Goal: Task Accomplishment & Management: Complete application form

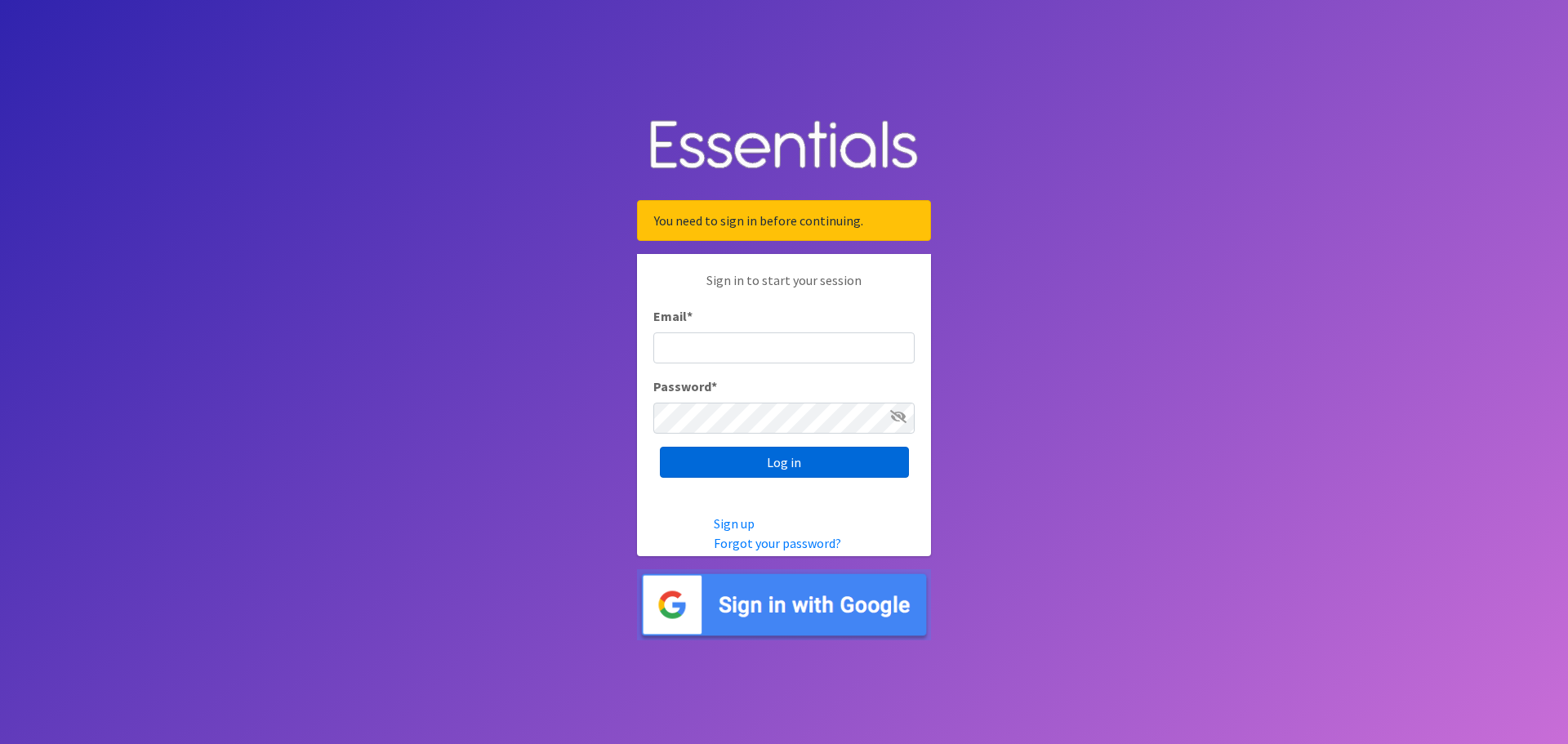
type input "[EMAIL_ADDRESS][DOMAIN_NAME]"
click at [800, 470] on input "Log in" at bounding box center [784, 462] width 249 height 31
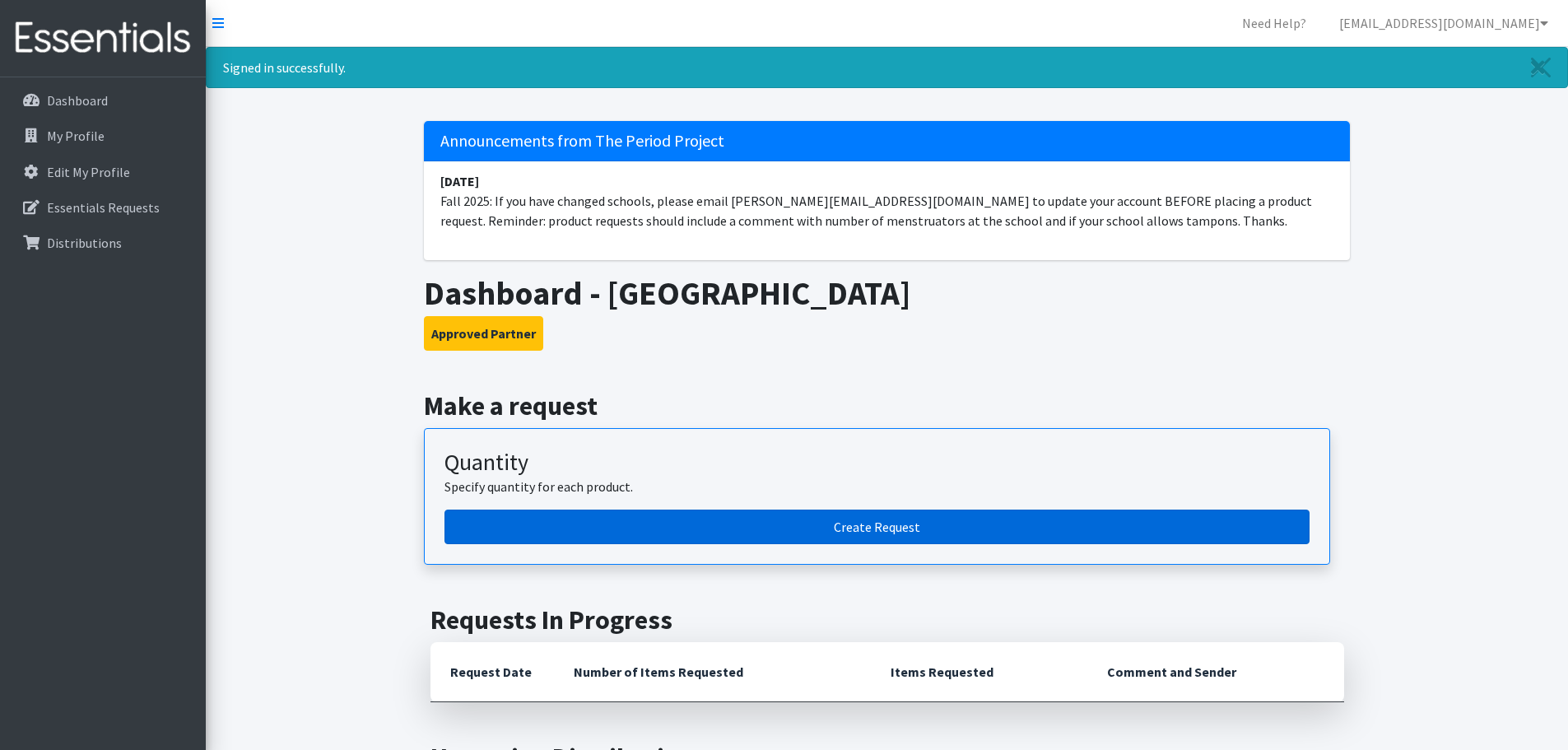
click at [898, 526] on link "Create Request" at bounding box center [876, 526] width 865 height 34
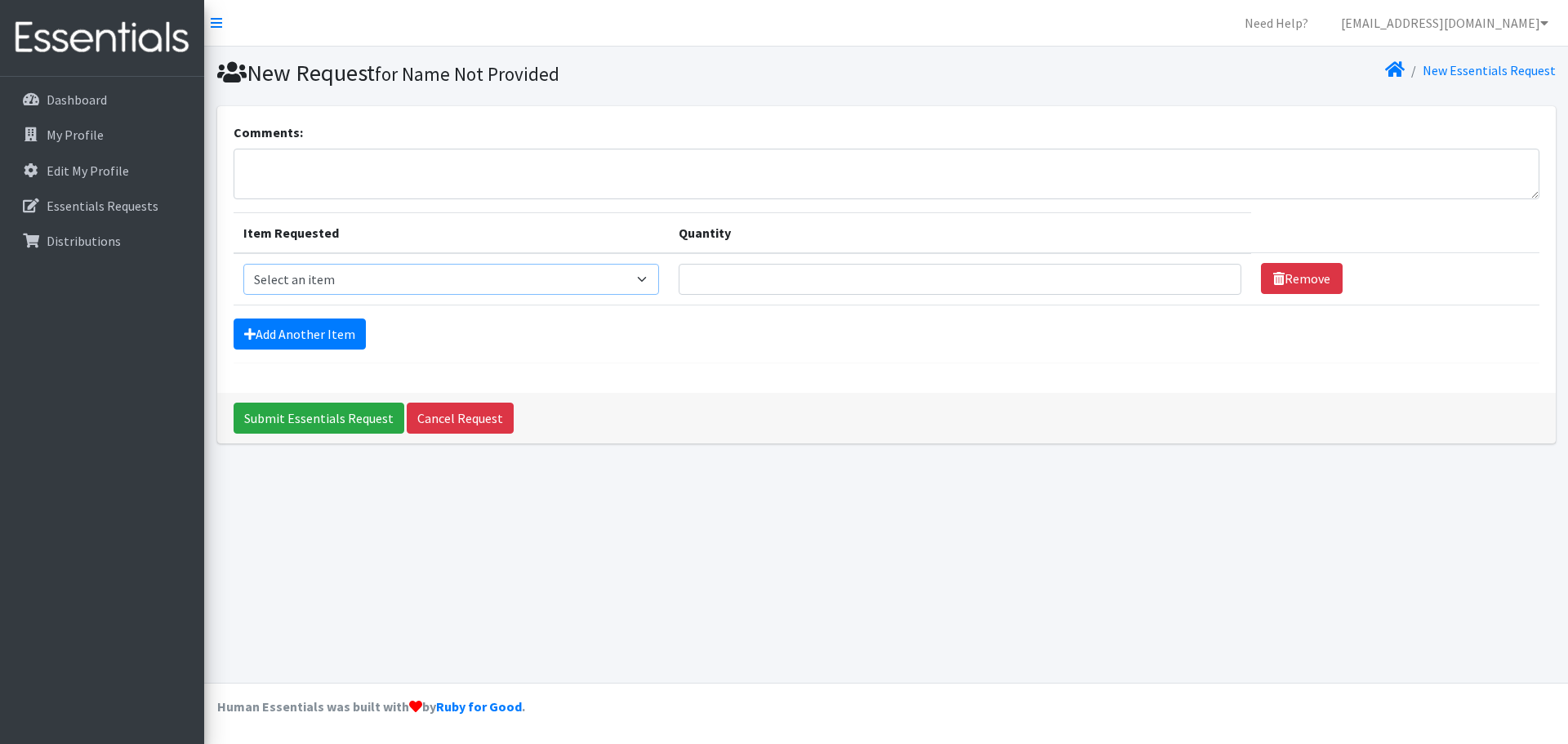
click at [654, 285] on select "Select an item Adult Period Pack Student Period Pack" at bounding box center [451, 279] width 416 height 31
select select "7757"
click at [244, 264] on select "Select an item Adult Period Pack Student Period Pack" at bounding box center [451, 279] width 416 height 31
click at [848, 273] on input "Quantity" at bounding box center [960, 279] width 563 height 31
click at [1213, 273] on input "1" at bounding box center [960, 279] width 563 height 31
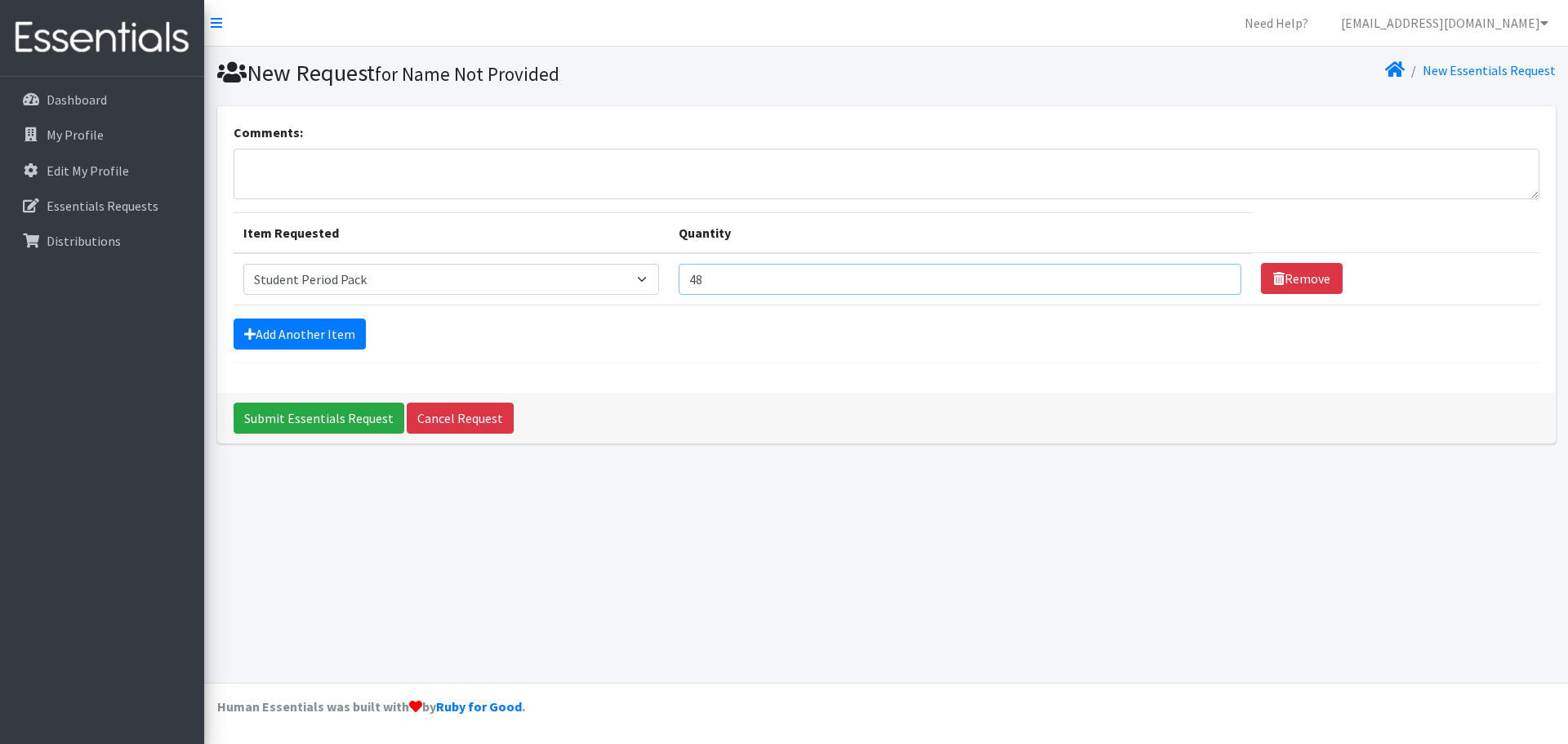
type input "48"
click at [1213, 273] on input "48" at bounding box center [960, 279] width 563 height 31
click at [52, 131] on p "My Profile" at bounding box center [75, 134] width 57 height 16
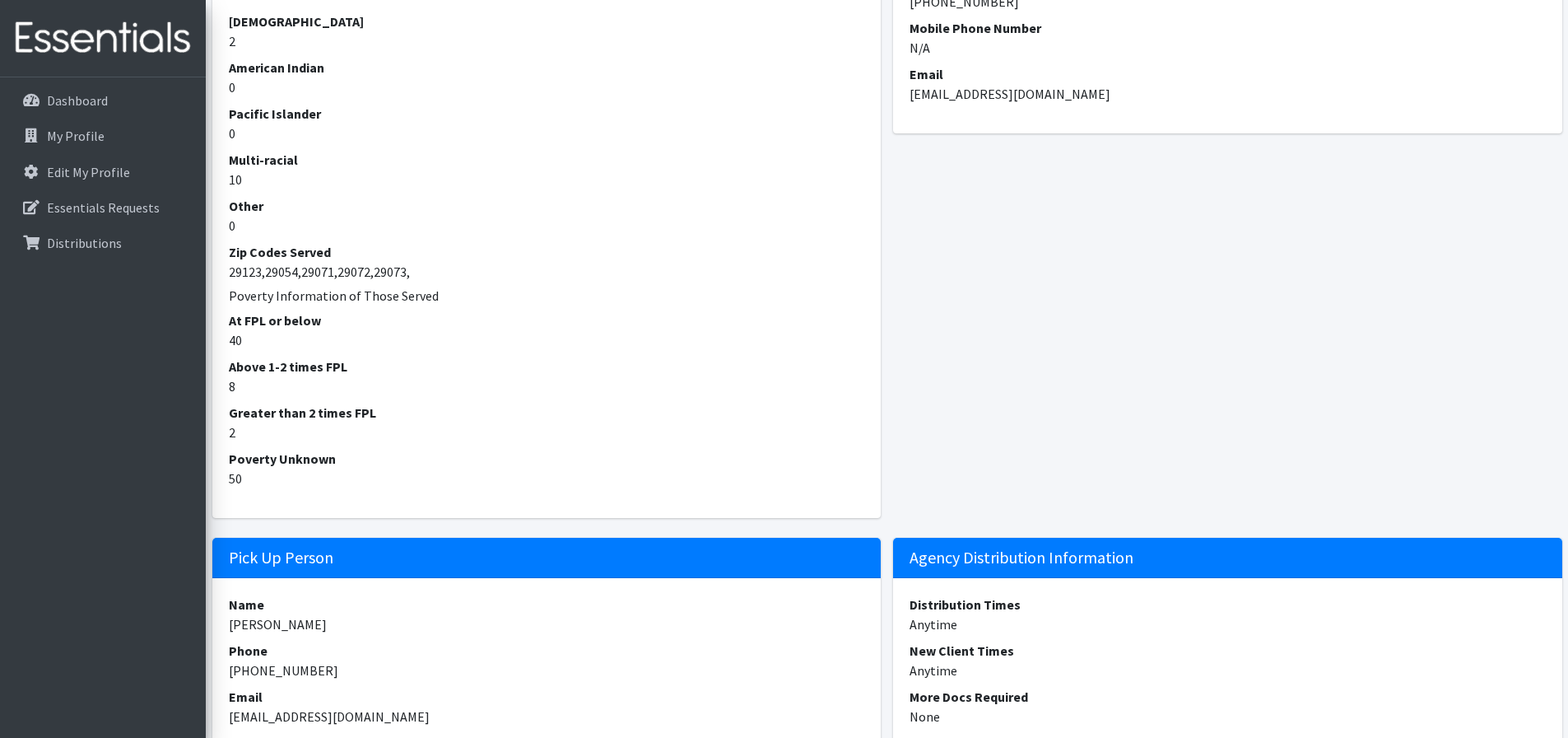
scroll to position [1071, 0]
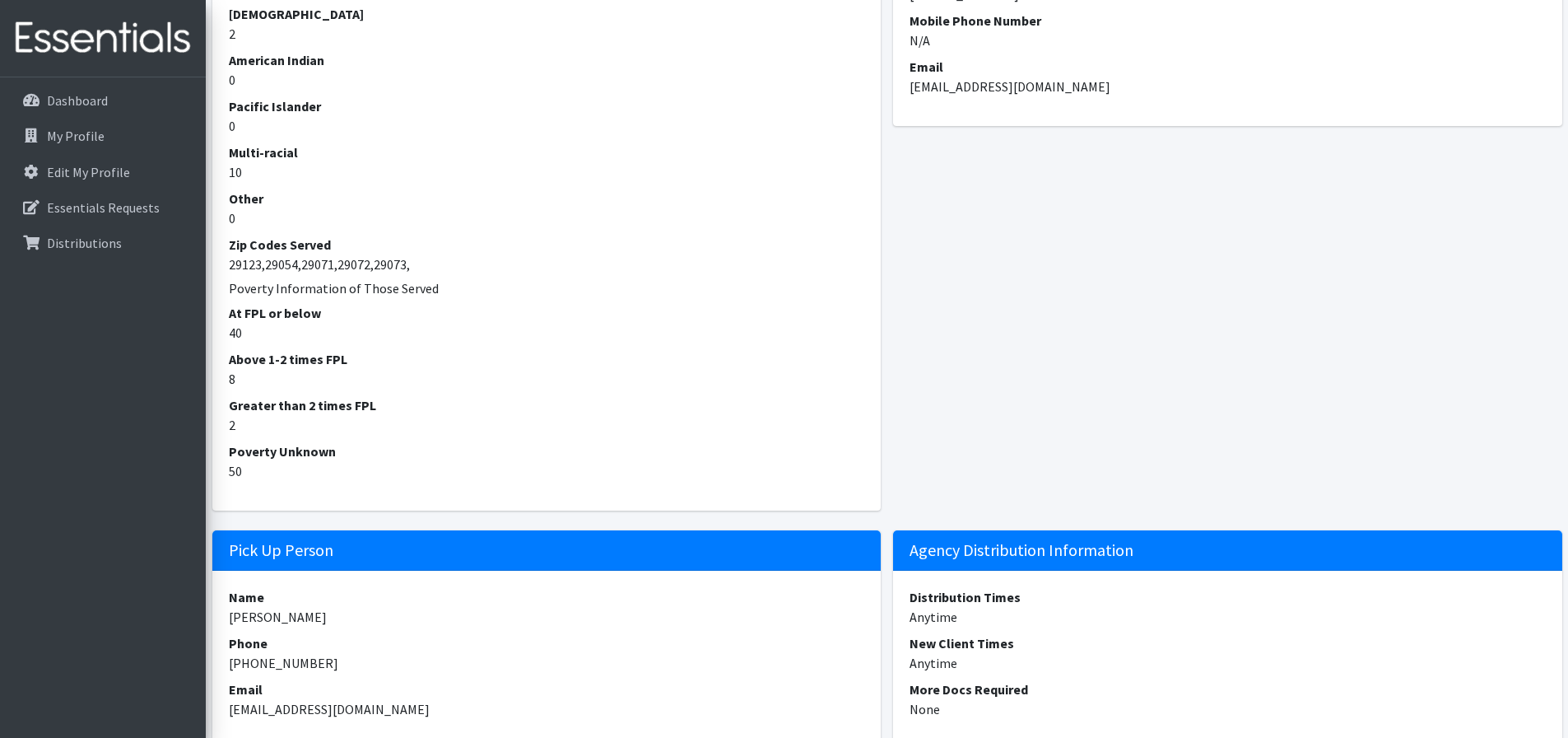
click at [246, 330] on dd "40" at bounding box center [547, 333] width 636 height 20
click at [238, 335] on dd "40" at bounding box center [547, 333] width 636 height 20
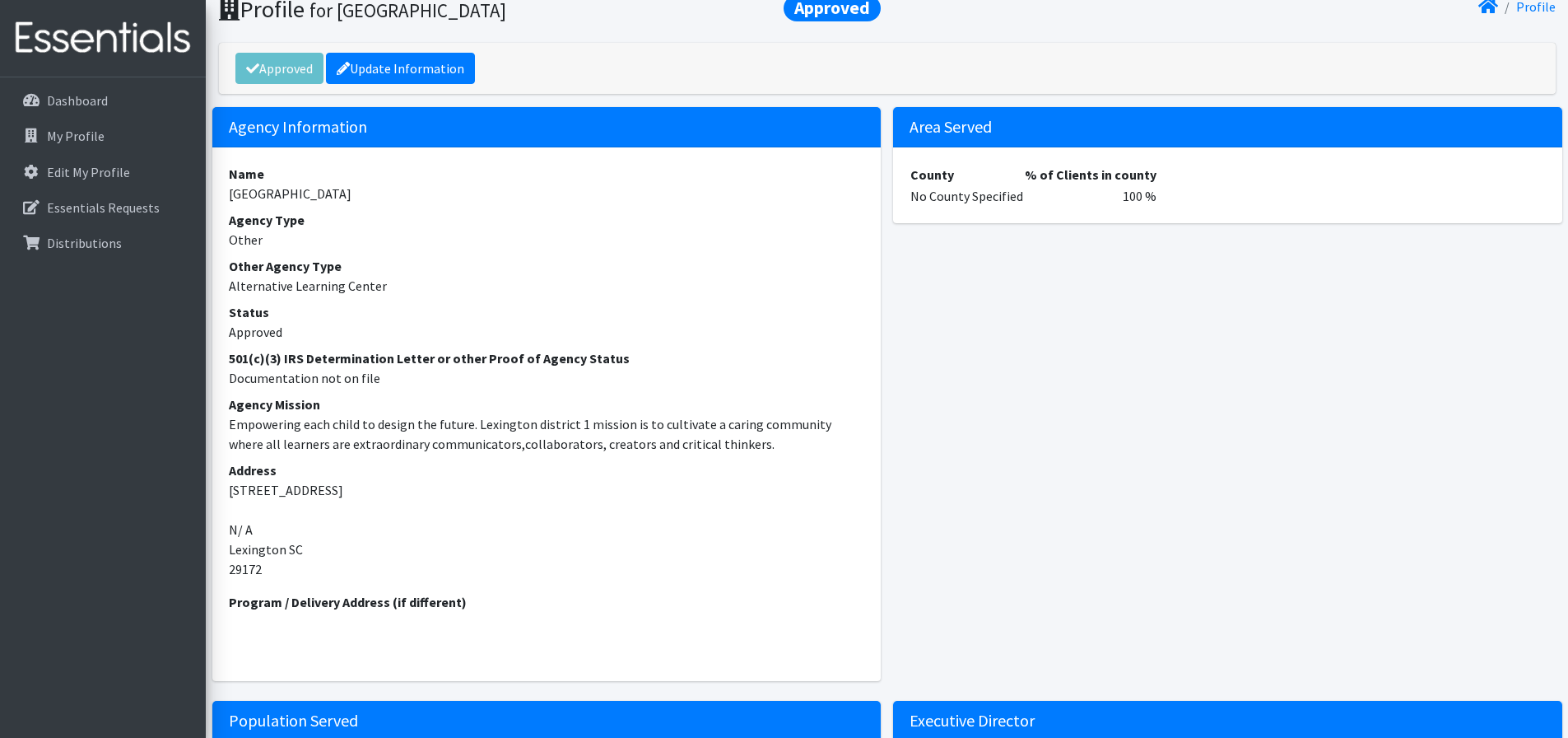
scroll to position [0, 0]
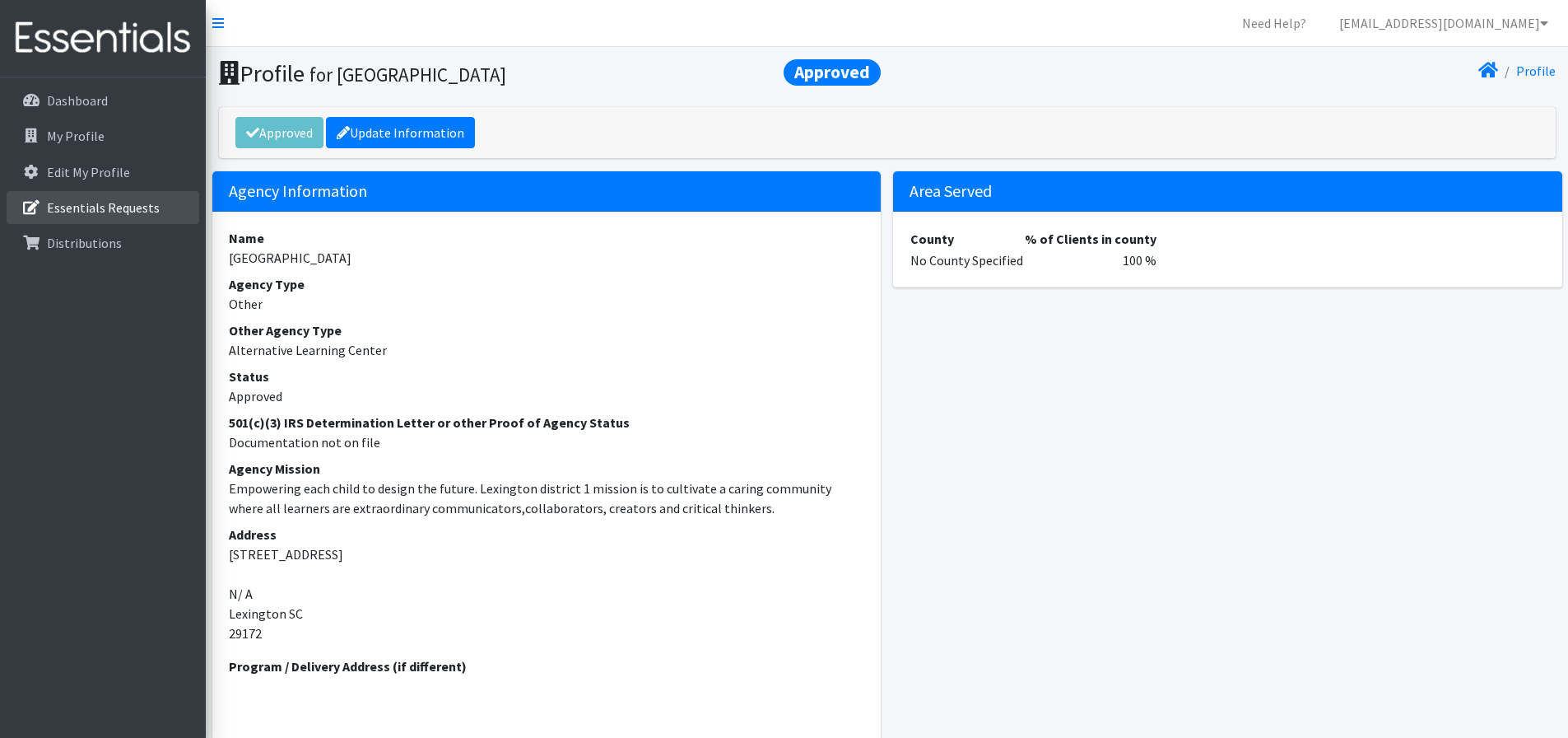
click at [97, 213] on p "Essentials Requests" at bounding box center [103, 208] width 112 height 17
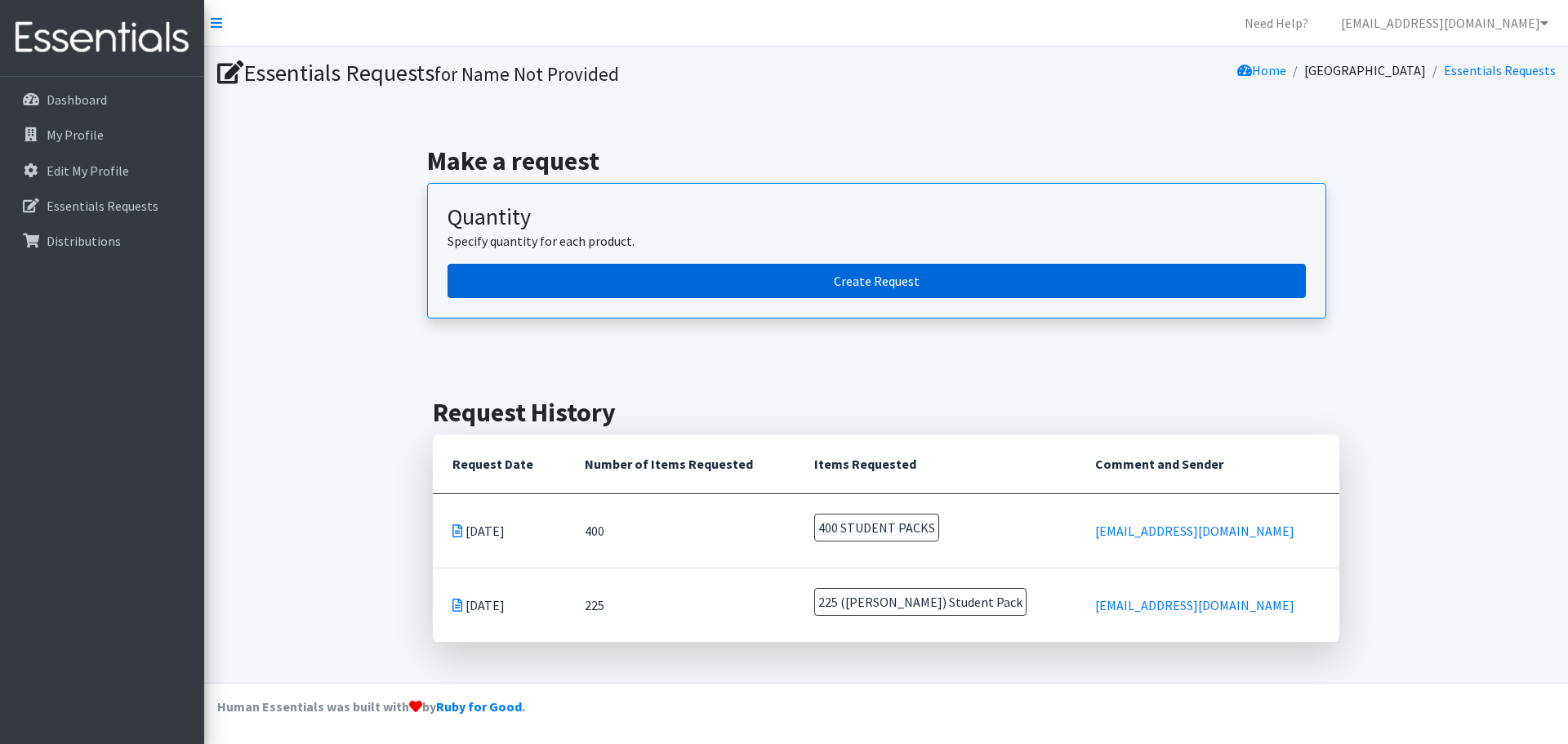
click at [873, 285] on link "Create Request" at bounding box center [876, 280] width 858 height 34
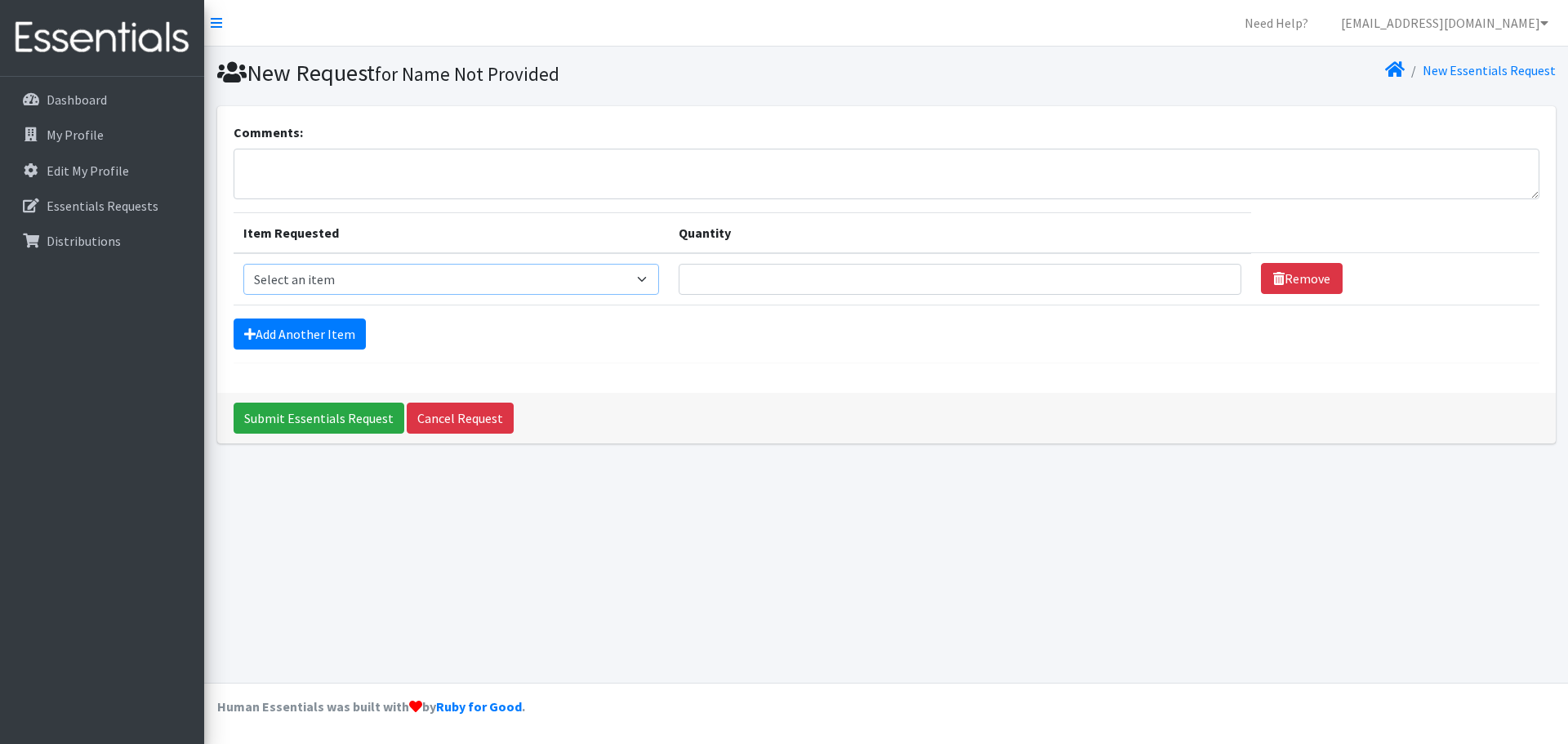
click at [659, 276] on select "Select an item Adult Period Pack Student Period Pack" at bounding box center [451, 279] width 416 height 31
select select "7757"
click at [244, 264] on select "Select an item Adult Period Pack Student Period Pack" at bounding box center [451, 279] width 416 height 31
drag, startPoint x: 742, startPoint y: 287, endPoint x: 818, endPoint y: 285, distance: 76.0
click at [740, 287] on input "Quantity" at bounding box center [960, 279] width 563 height 31
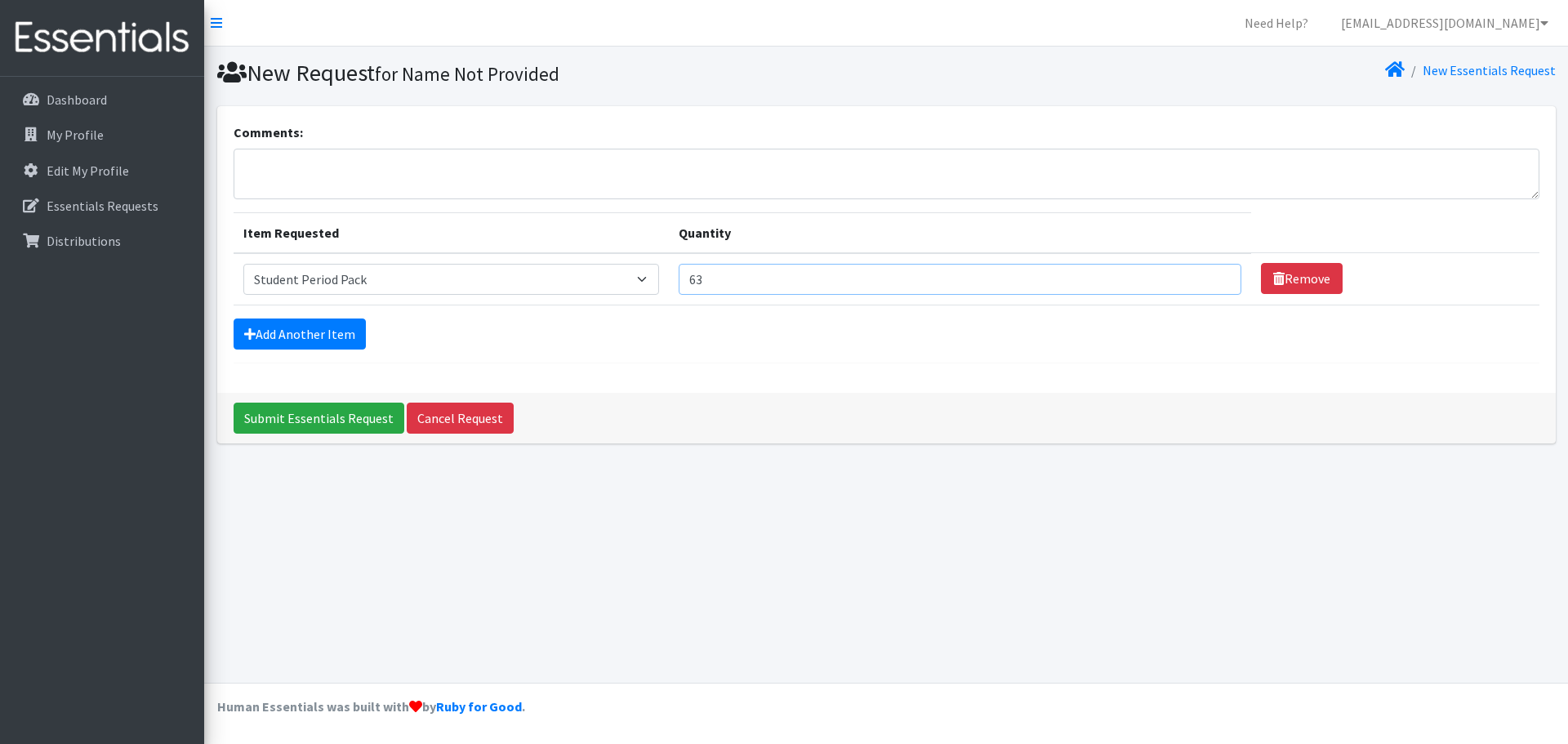
click at [1208, 274] on input "63" at bounding box center [960, 279] width 563 height 31
click at [1208, 274] on input "210" at bounding box center [960, 279] width 563 height 31
click at [1208, 274] on input "277" at bounding box center [960, 279] width 563 height 31
click at [1208, 274] on input "321" at bounding box center [960, 279] width 563 height 31
click at [1208, 274] on input "322" at bounding box center [960, 279] width 563 height 31
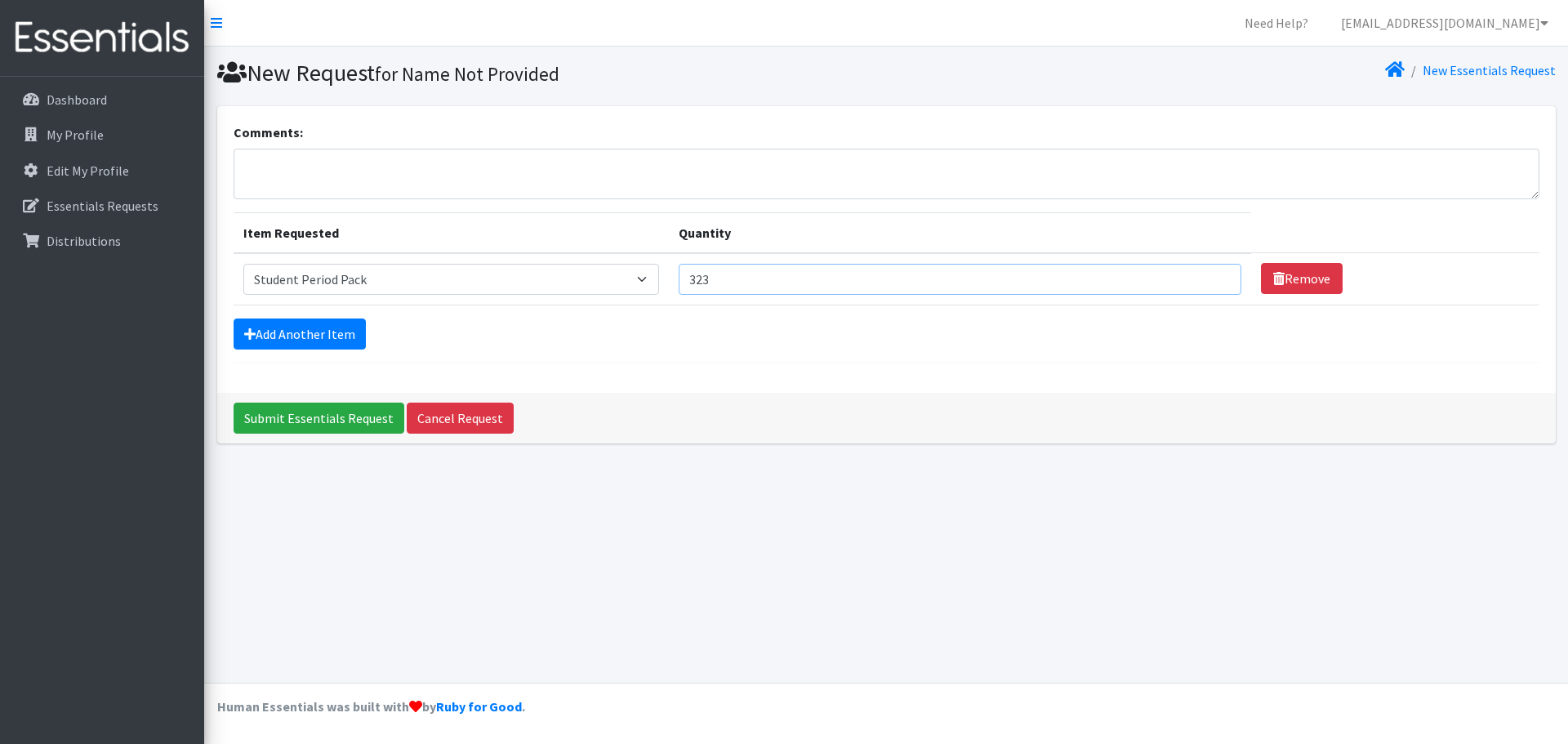
type input "323"
click at [1208, 274] on input "323" at bounding box center [960, 279] width 563 height 31
click at [262, 167] on textarea "Comments:" at bounding box center [886, 174] width 1305 height 50
click at [331, 167] on textarea "I have requested but I have not received any" at bounding box center [886, 174] width 1305 height 50
click at [347, 165] on textarea "My last request but I have not received any" at bounding box center [886, 174] width 1305 height 50
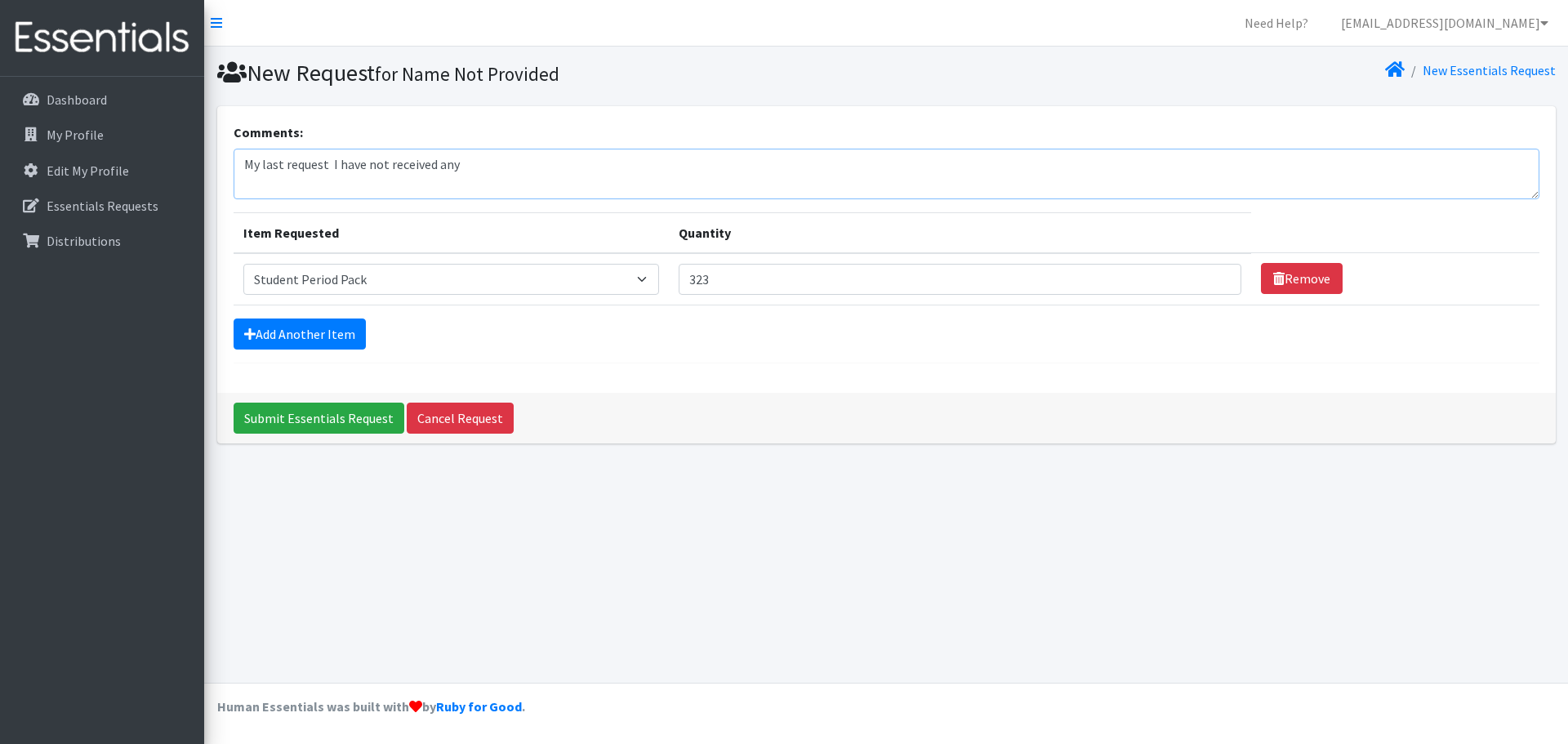
click at [363, 162] on textarea "My last request I have not received any" at bounding box center [886, 174] width 1305 height 50
click at [427, 164] on textarea "My last request I did not received any" at bounding box center [886, 174] width 1305 height 50
click at [474, 173] on textarea "My last request I did not receive any" at bounding box center [886, 174] width 1305 height 50
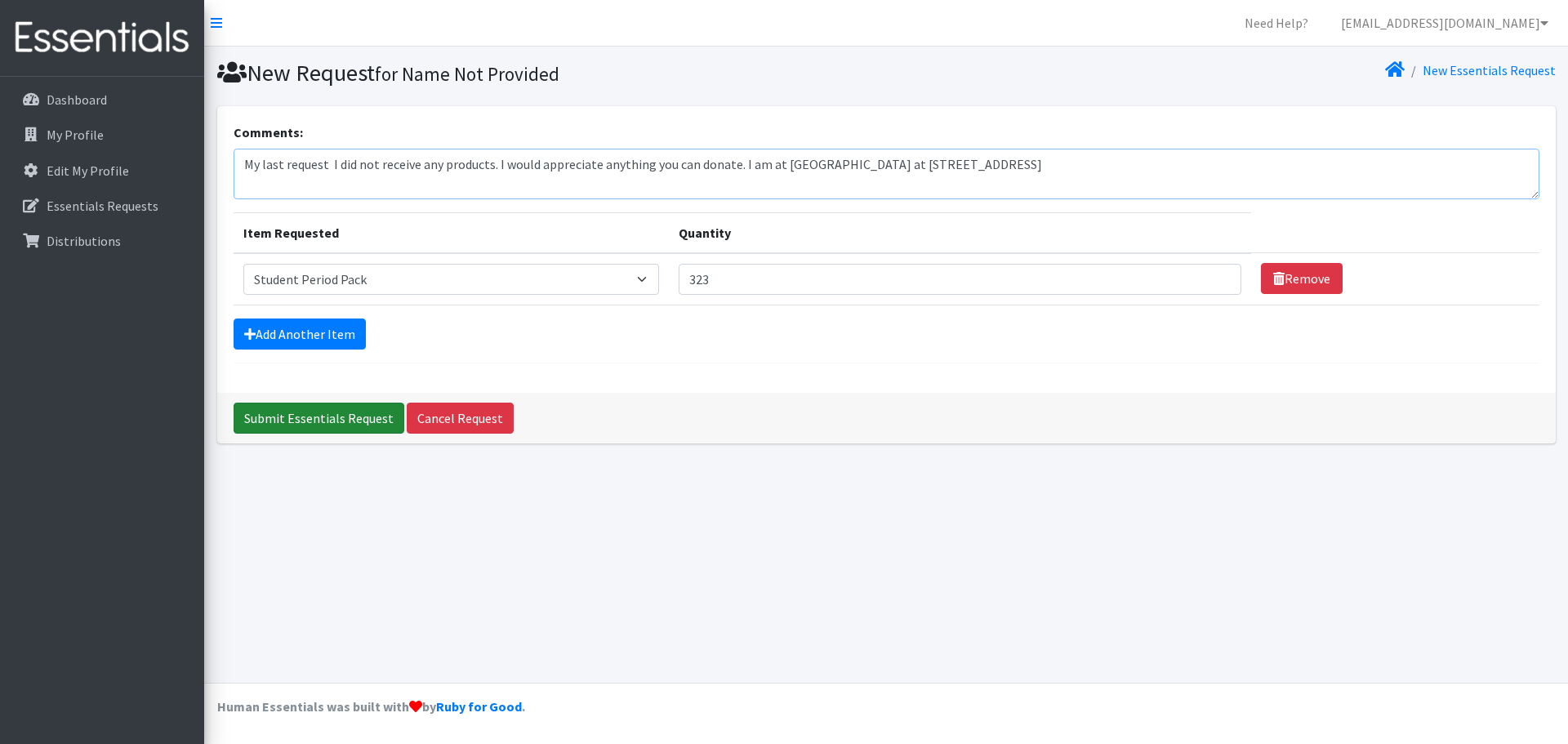
type textarea "My last request I did not receive any products. I would appreciate anything you…"
click at [302, 414] on input "Submit Essentials Request" at bounding box center [319, 418] width 171 height 31
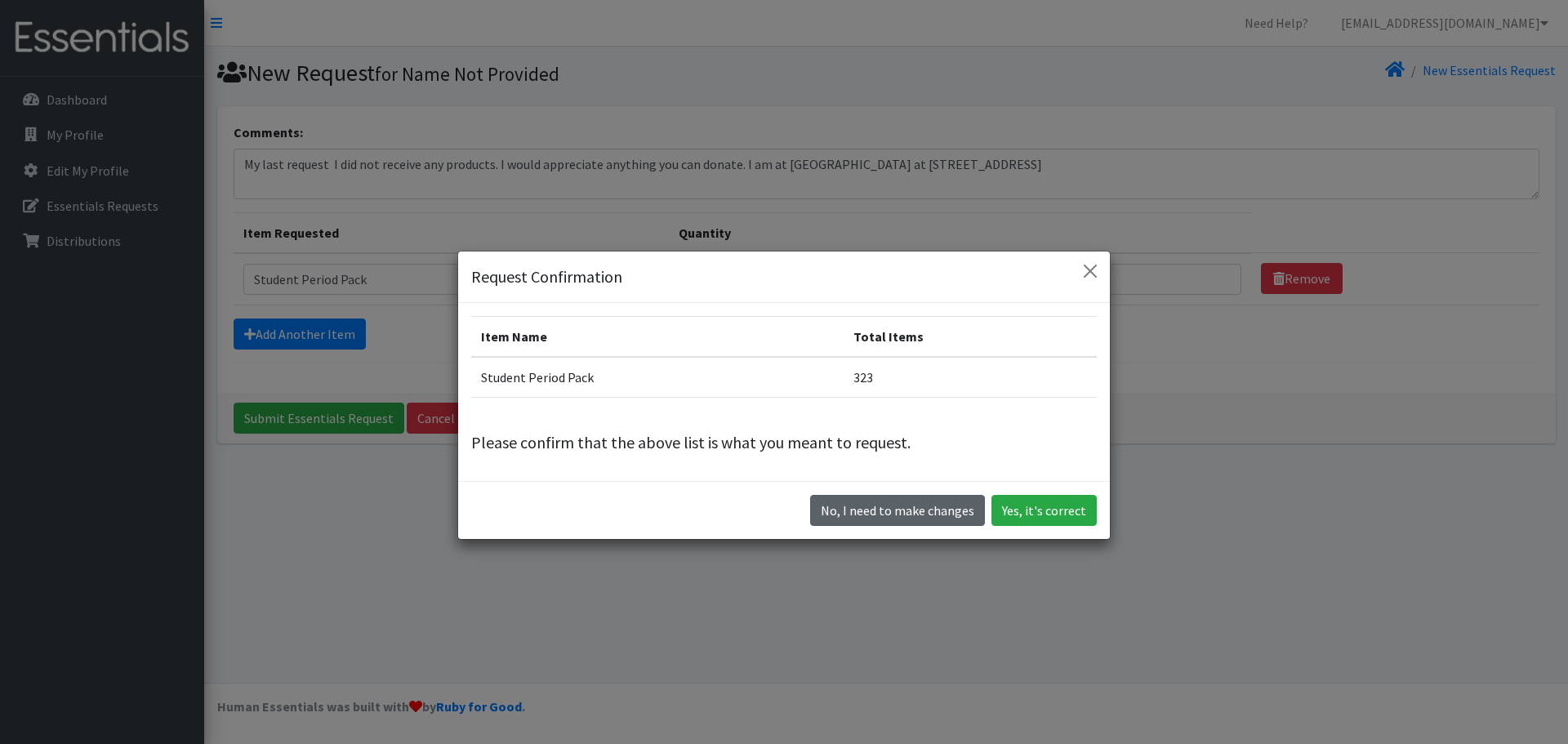
click at [930, 516] on button "No, I need to make changes" at bounding box center [898, 510] width 175 height 31
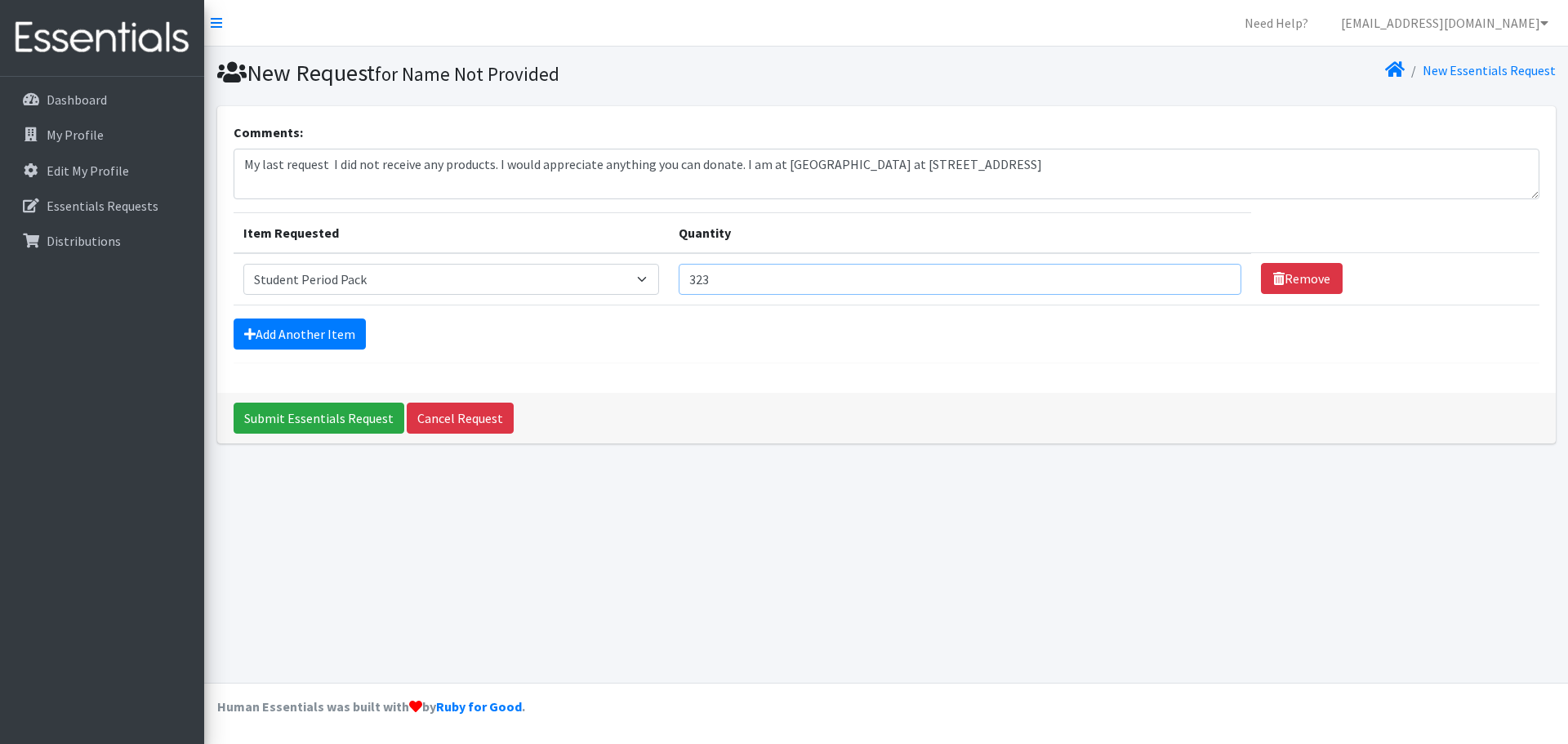
click at [736, 282] on input "323" at bounding box center [960, 279] width 563 height 31
click at [1213, 274] on input "324" at bounding box center [960, 279] width 563 height 31
click at [1213, 274] on input "325" at bounding box center [960, 279] width 563 height 31
click at [1213, 274] on input "326" at bounding box center [960, 279] width 563 height 31
click at [1213, 274] on input "327" at bounding box center [960, 279] width 563 height 31
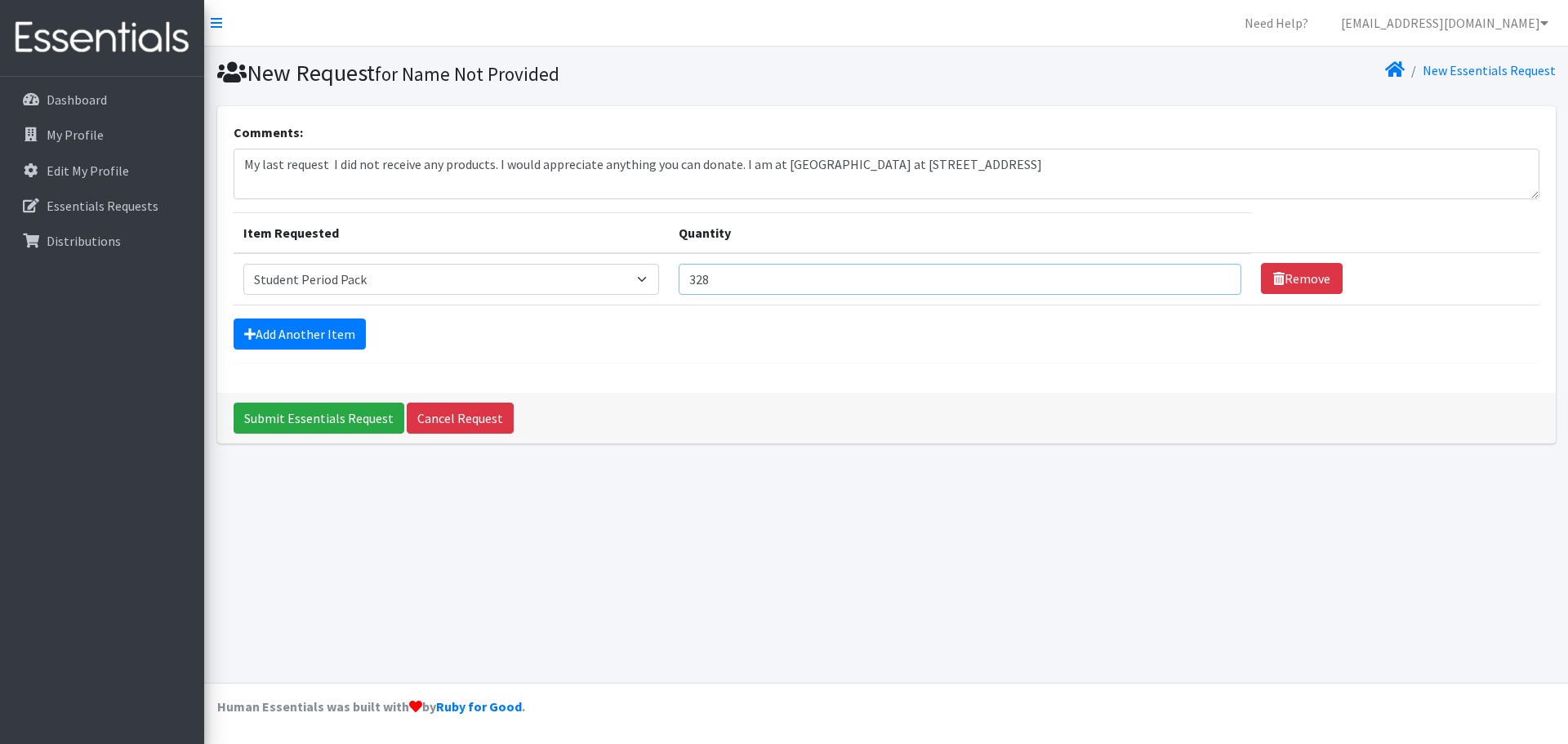
click at [1213, 274] on input "328" at bounding box center [960, 279] width 563 height 31
click at [1213, 274] on input "329" at bounding box center [960, 279] width 563 height 31
click at [1214, 274] on input "330" at bounding box center [960, 279] width 563 height 31
click at [1214, 274] on input "331" at bounding box center [960, 279] width 563 height 31
click at [1216, 274] on input "332" at bounding box center [960, 279] width 563 height 31
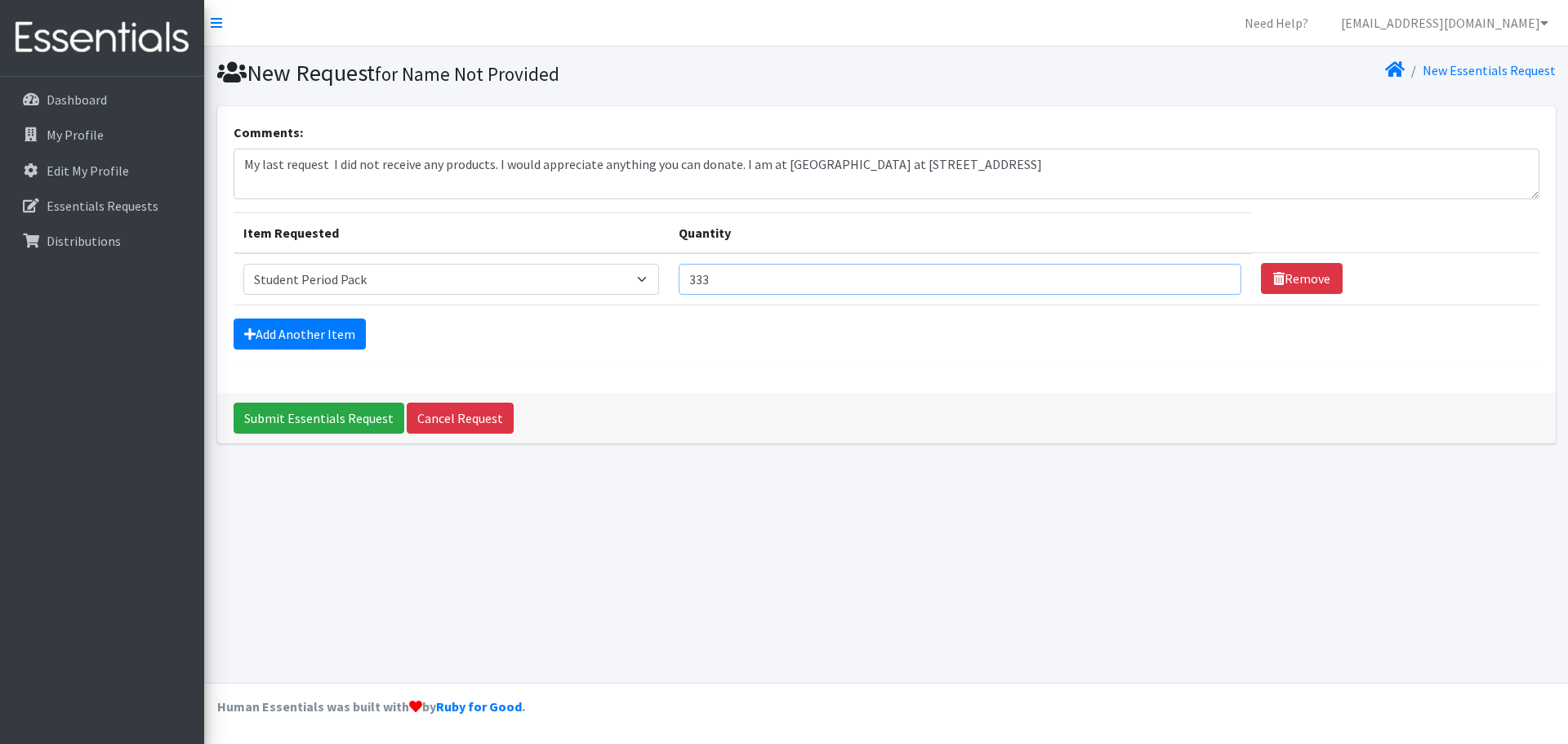
click at [1215, 274] on input "333" at bounding box center [960, 279] width 563 height 31
click at [1215, 274] on input "334" at bounding box center [960, 279] width 563 height 31
click at [1215, 274] on input "335" at bounding box center [960, 279] width 563 height 31
click at [1215, 274] on input "336" at bounding box center [960, 279] width 563 height 31
click at [1215, 274] on input "337" at bounding box center [960, 279] width 563 height 31
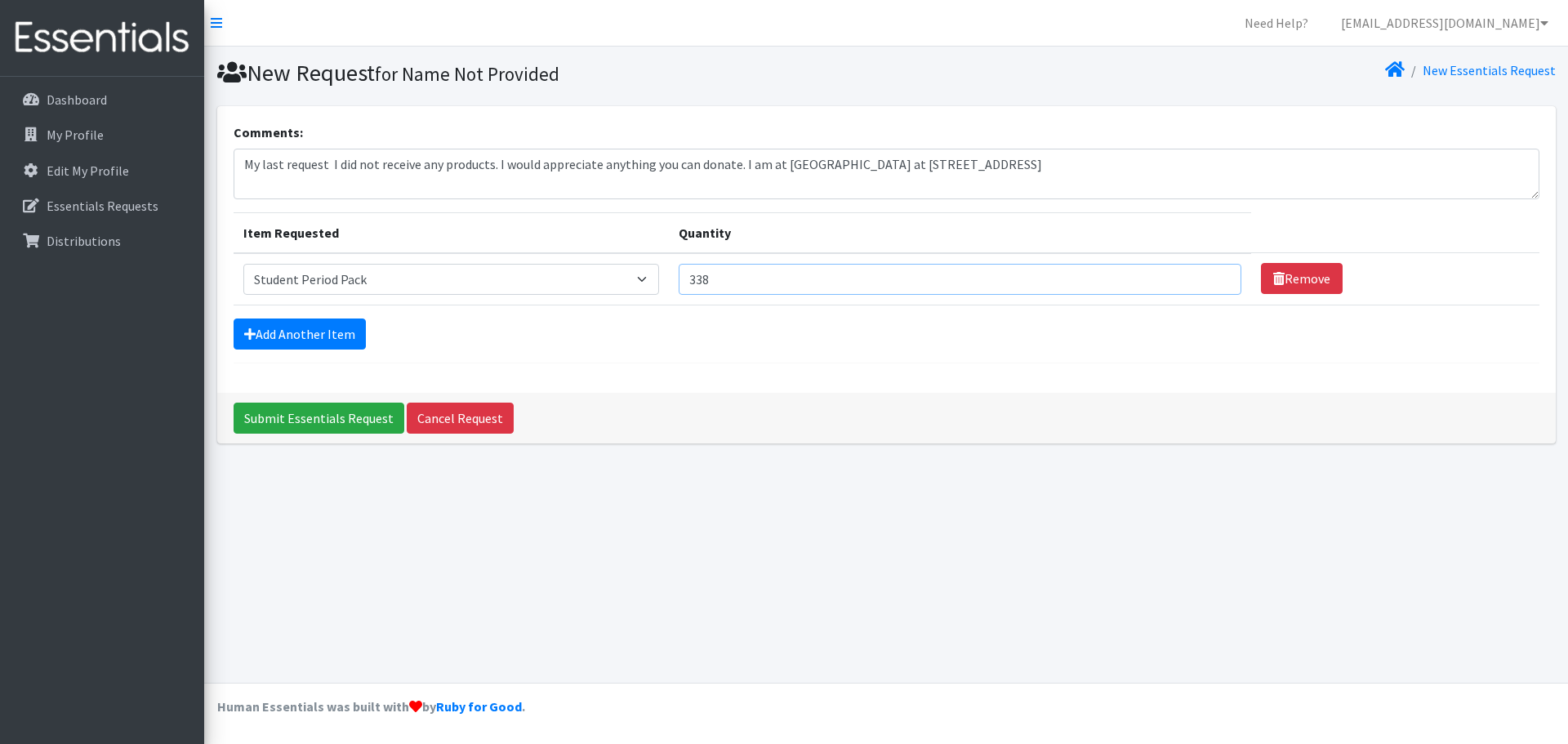
click at [1215, 274] on input "338" at bounding box center [960, 279] width 563 height 31
click at [1215, 274] on input "339" at bounding box center [960, 279] width 563 height 31
click at [1215, 274] on input "340" at bounding box center [960, 279] width 563 height 31
type input "352"
click at [1215, 274] on input "352" at bounding box center [960, 279] width 563 height 31
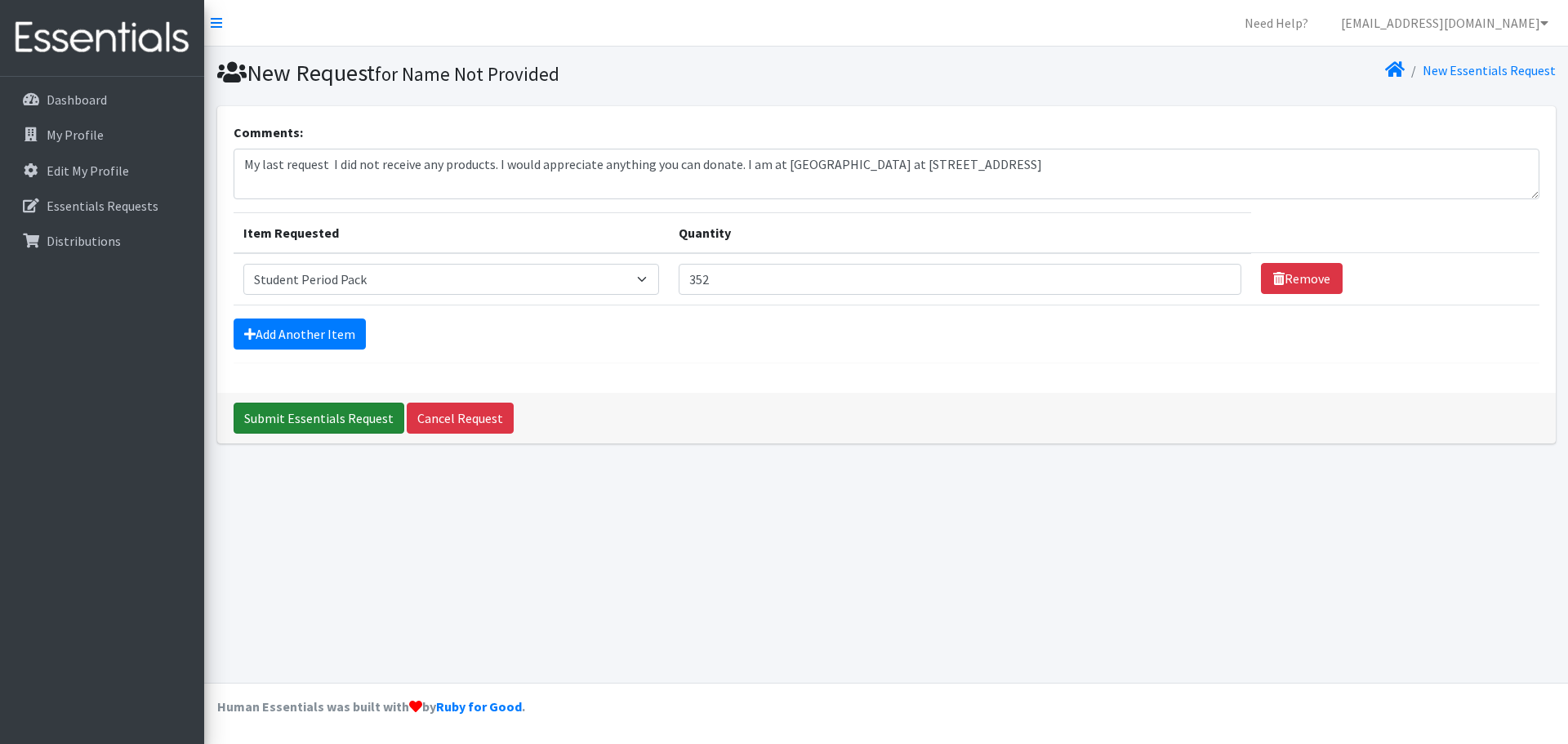
click at [283, 418] on input "Submit Essentials Request" at bounding box center [319, 418] width 171 height 31
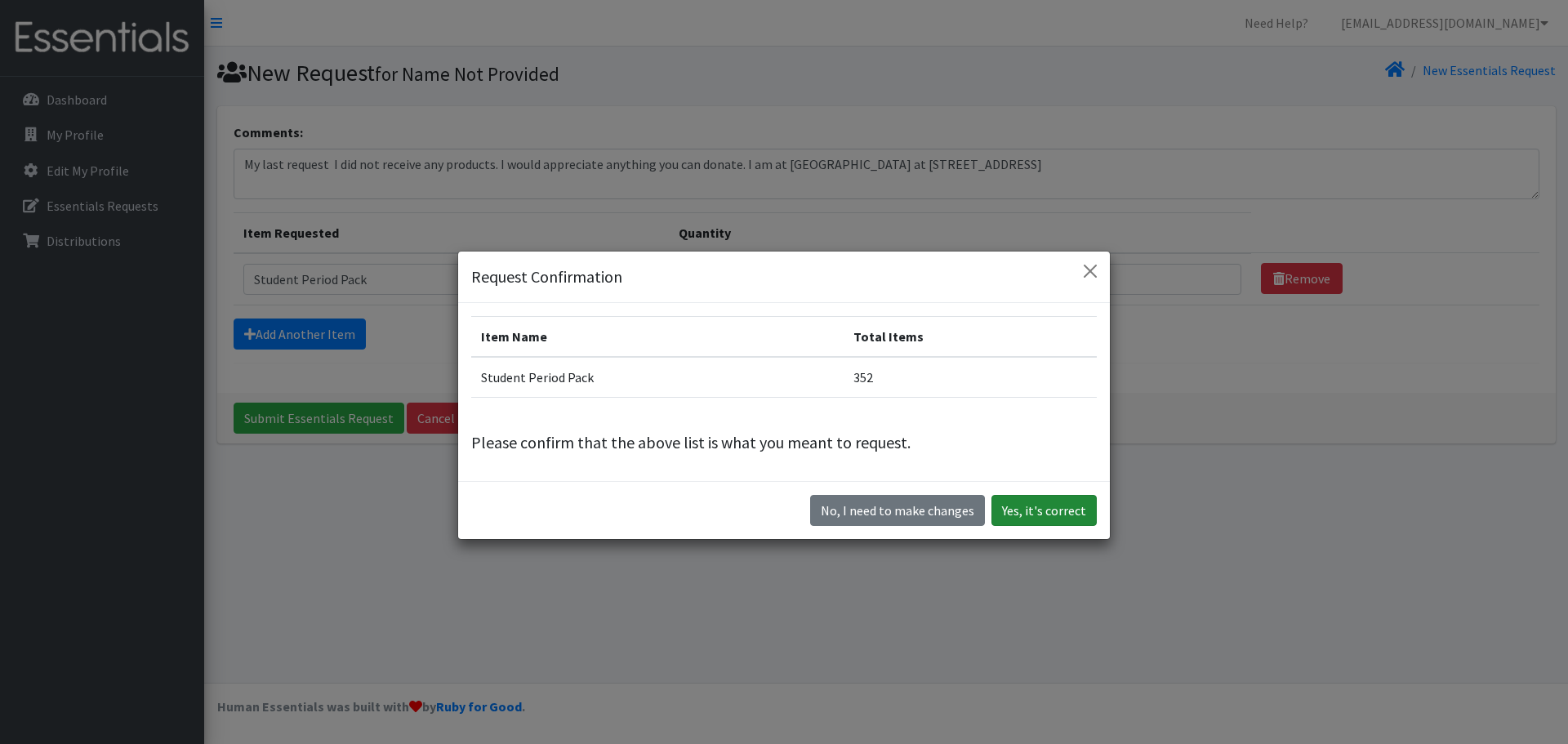
click at [1036, 512] on button "Yes, it's correct" at bounding box center [1044, 510] width 106 height 31
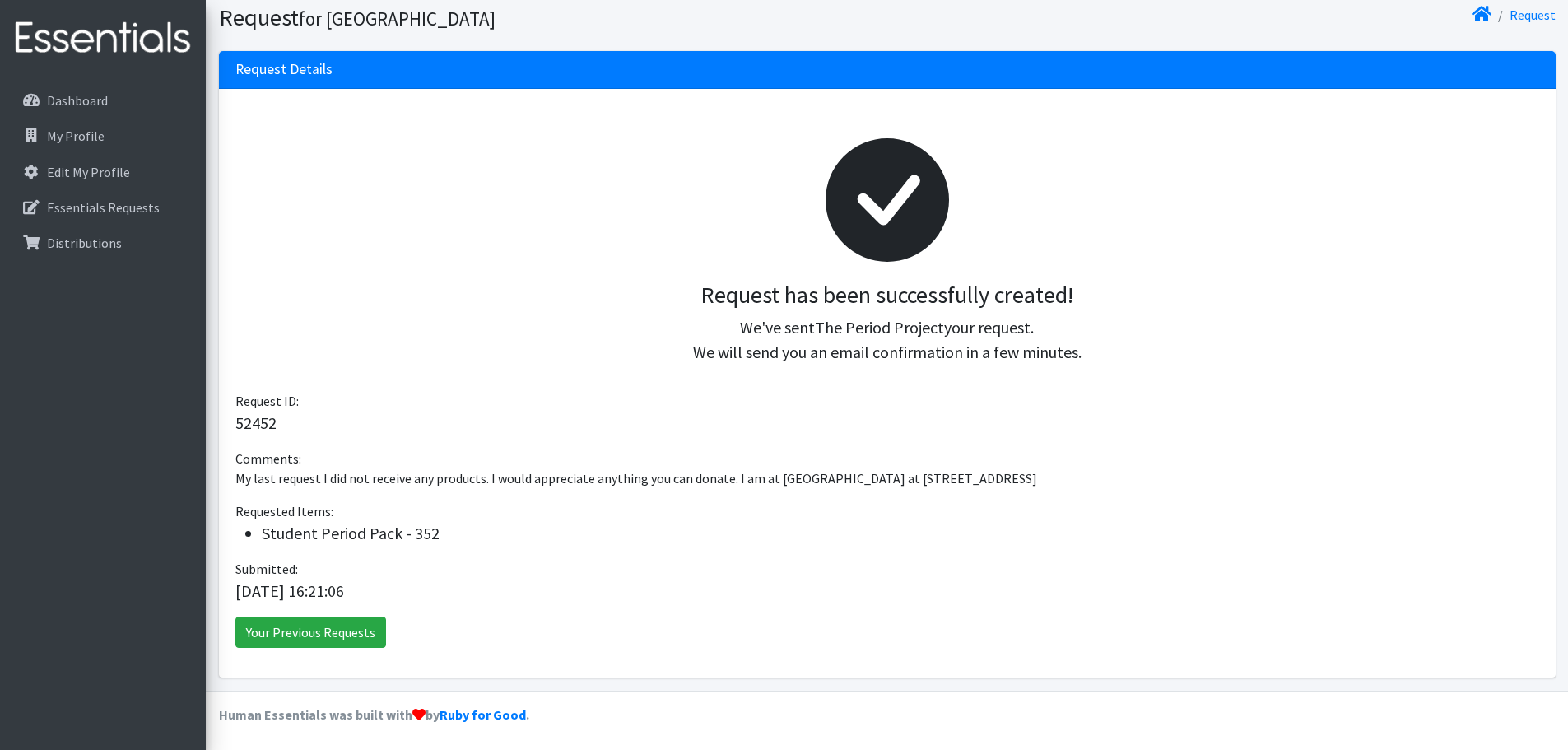
scroll to position [112, 0]
